Goal: Task Accomplishment & Management: Manage account settings

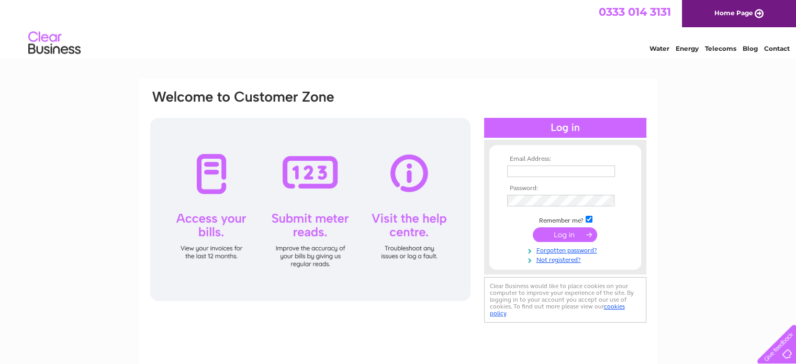
type input "[EMAIL_ADDRESS][DOMAIN_NAME]"
click at [550, 232] on input "submit" at bounding box center [565, 234] width 64 height 15
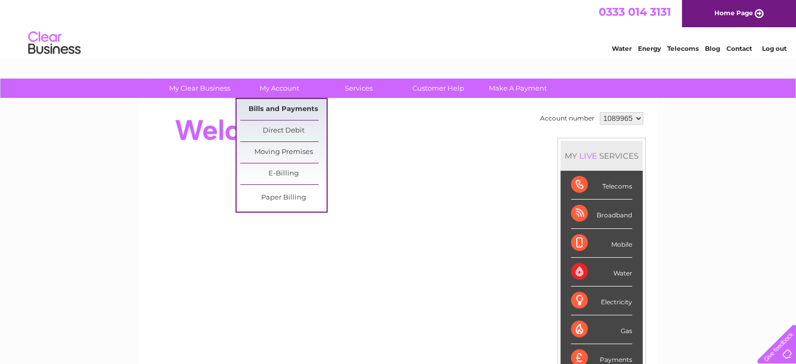
click at [270, 110] on link "Bills and Payments" at bounding box center [283, 109] width 86 height 21
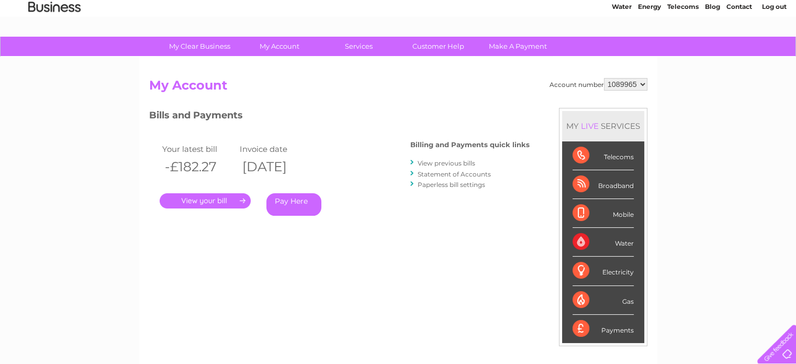
scroll to position [63, 0]
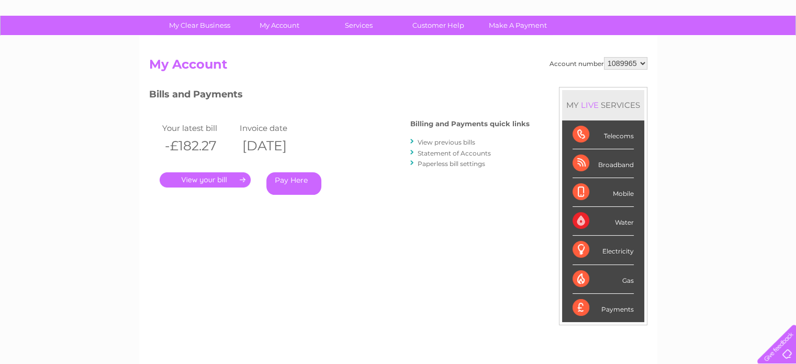
click at [640, 61] on select "1089965 3023012" at bounding box center [625, 63] width 43 height 13
select select "3023012"
click at [604, 57] on select "1089965 3023012" at bounding box center [625, 63] width 43 height 13
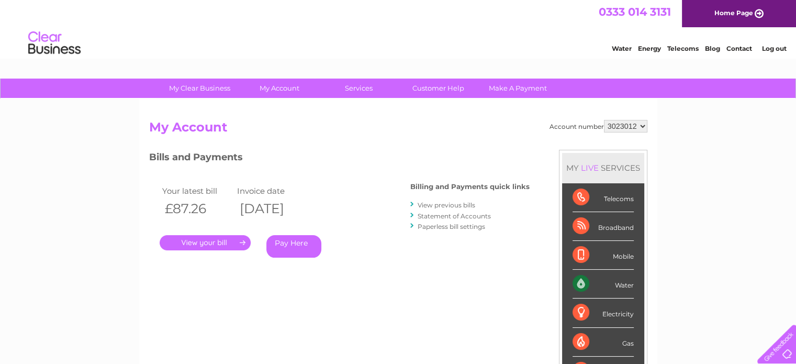
click at [229, 243] on link "." at bounding box center [205, 242] width 91 height 15
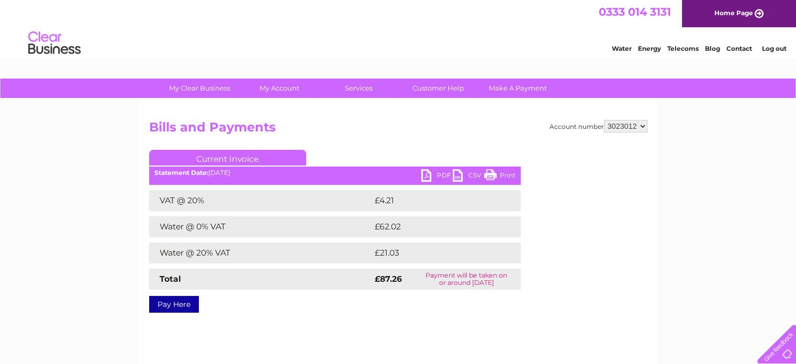
click at [427, 172] on link "PDF" at bounding box center [436, 176] width 31 height 15
